Goal: Task Accomplishment & Management: Manage account settings

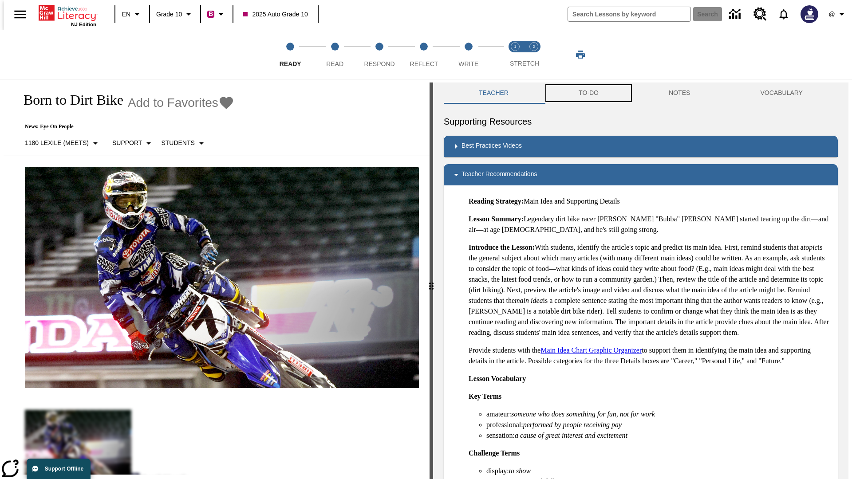
click at [588, 93] on button "TO-DO" at bounding box center [589, 93] width 90 height 21
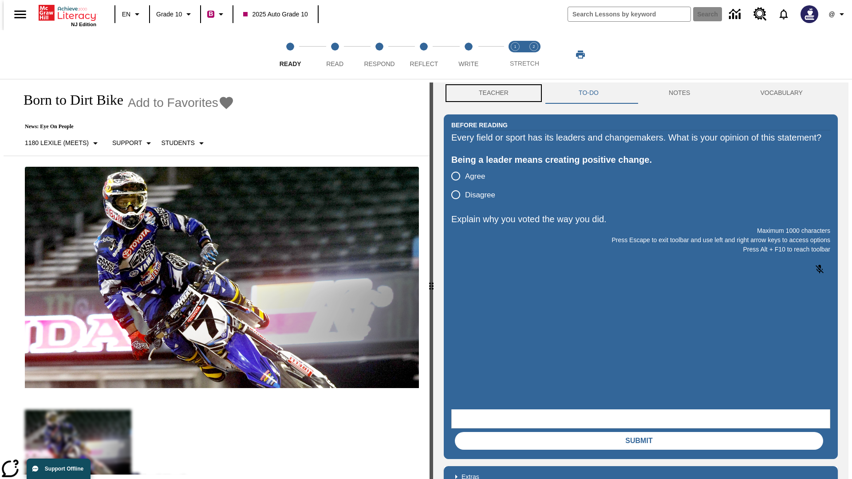
scroll to position [0, 0]
